Goal: Information Seeking & Learning: Learn about a topic

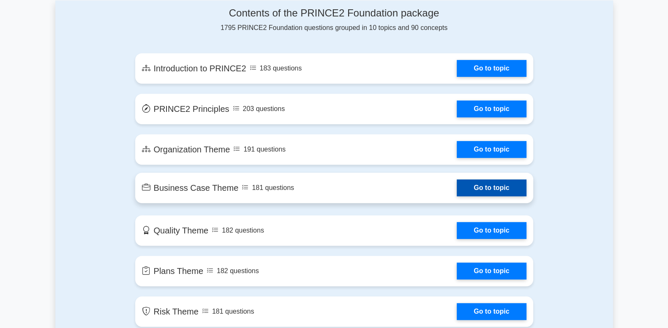
click at [457, 191] on link "Go to topic" at bounding box center [491, 188] width 69 height 17
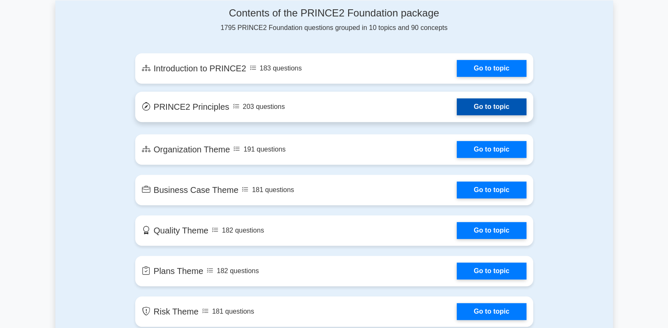
click at [468, 112] on link "Go to topic" at bounding box center [491, 106] width 69 height 17
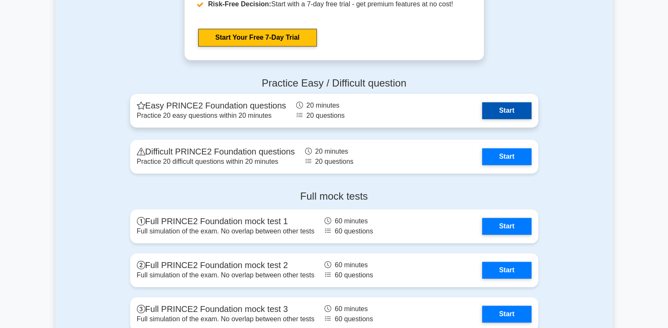
scroll to position [1056, 0]
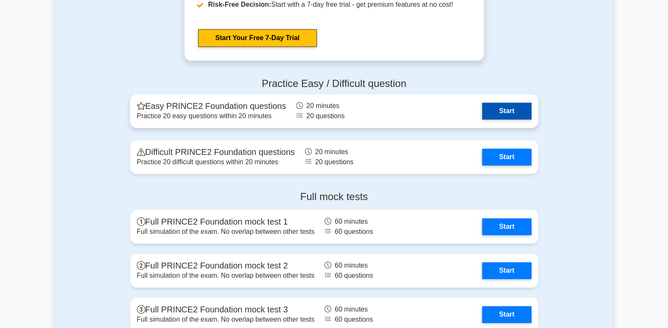
click at [518, 116] on link "Start" at bounding box center [506, 111] width 49 height 17
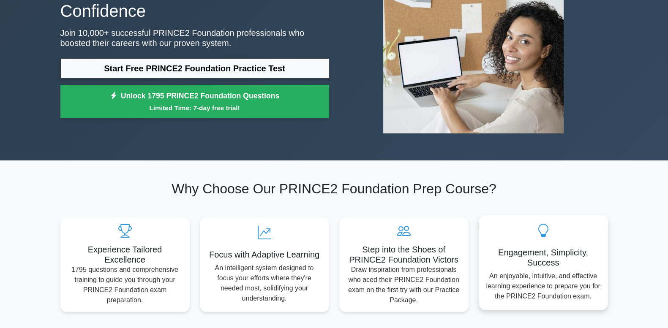
scroll to position [0, 0]
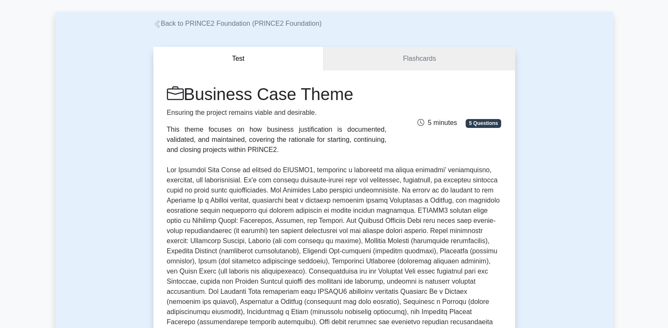
scroll to position [35, 0]
click at [416, 60] on link "Flashcards" at bounding box center [419, 59] width 191 height 24
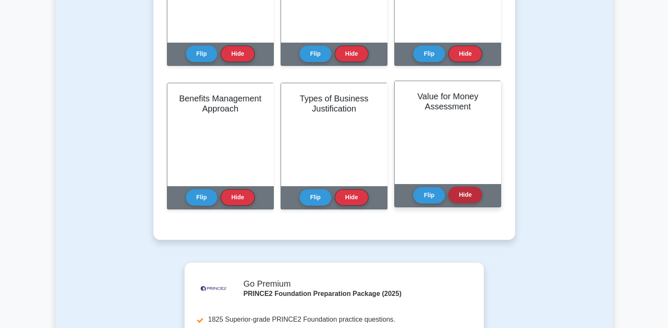
scroll to position [422, 0]
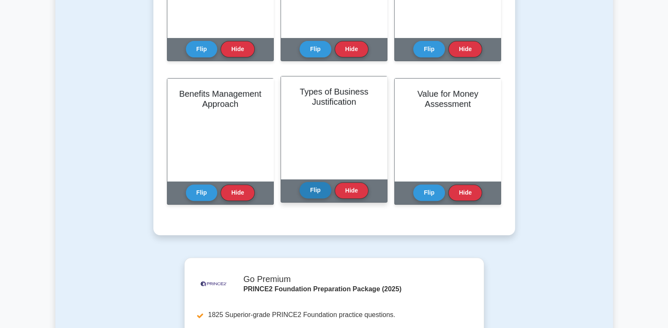
click at [311, 187] on button "Flip" at bounding box center [316, 190] width 32 height 16
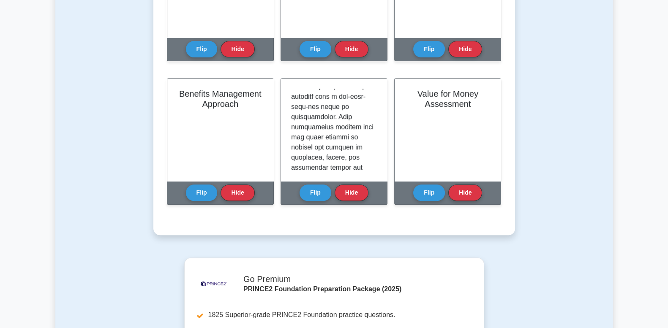
scroll to position [634, 0]
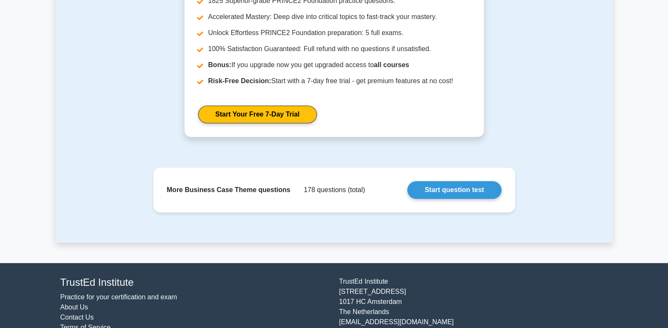
scroll to position [739, 0]
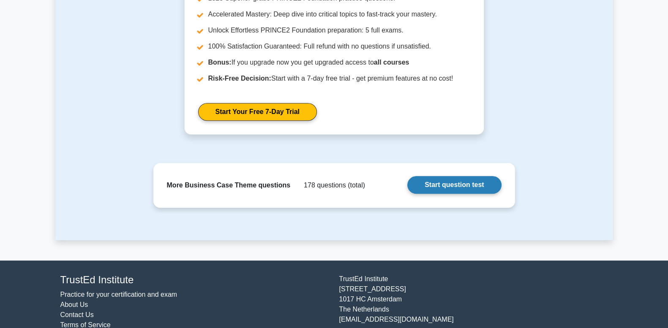
click at [459, 189] on link "Start question test" at bounding box center [454, 185] width 94 height 18
click at [473, 188] on link "Start question test" at bounding box center [454, 185] width 94 height 18
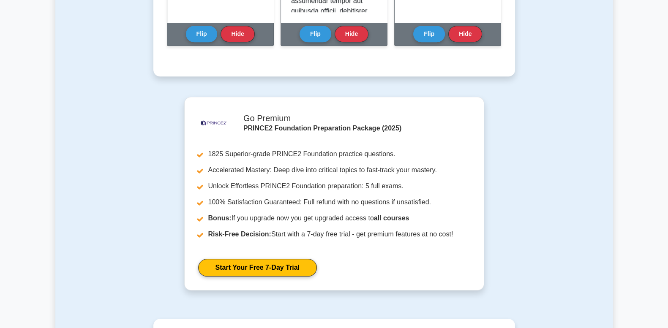
scroll to position [563, 0]
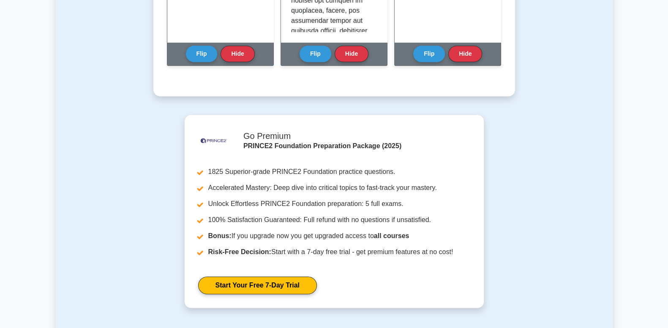
drag, startPoint x: 385, startPoint y: 148, endPoint x: 365, endPoint y: 129, distance: 27.5
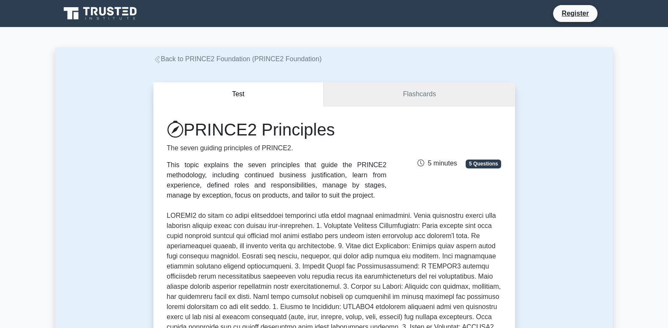
click at [388, 95] on link "Flashcards" at bounding box center [419, 94] width 191 height 24
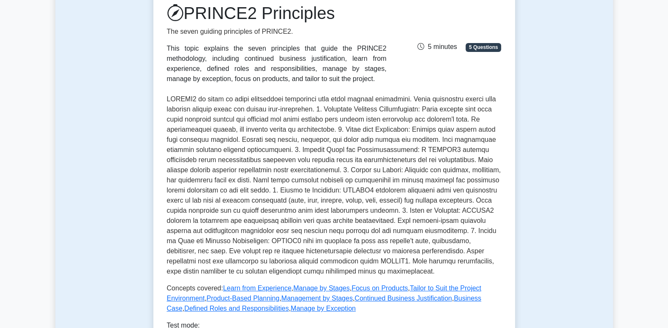
scroll to position [211, 0]
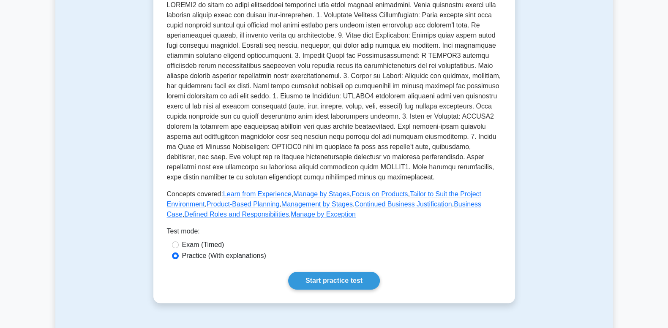
click at [216, 248] on label "Exam (Timed)" at bounding box center [203, 245] width 42 height 10
click at [179, 248] on input "Exam (Timed)" at bounding box center [175, 245] width 7 height 7
radio input "true"
click at [336, 281] on link "Start practice test" at bounding box center [334, 281] width 92 height 18
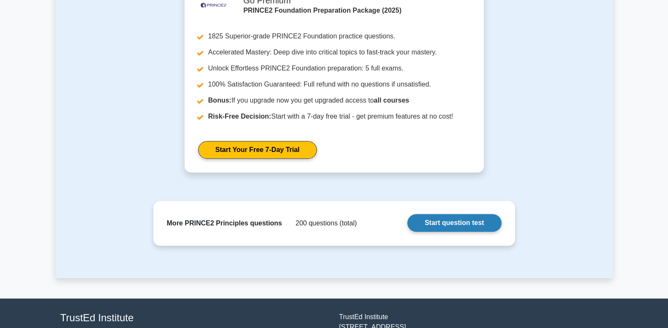
scroll to position [845, 0]
click at [442, 231] on div "More PRINCE2 Principles questions 200 questions (total) Start question test" at bounding box center [334, 223] width 348 height 31
click at [433, 228] on link "Start question test" at bounding box center [454, 223] width 94 height 18
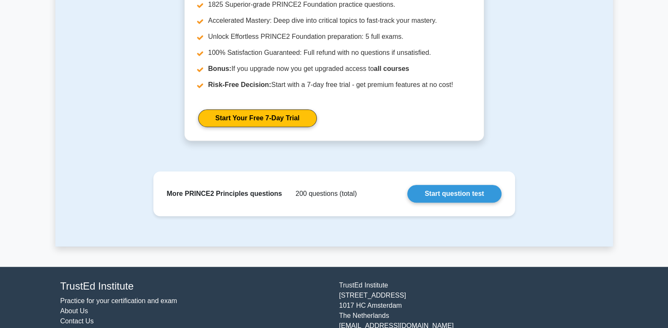
scroll to position [908, 0]
